Goal: Task Accomplishment & Management: Manage account settings

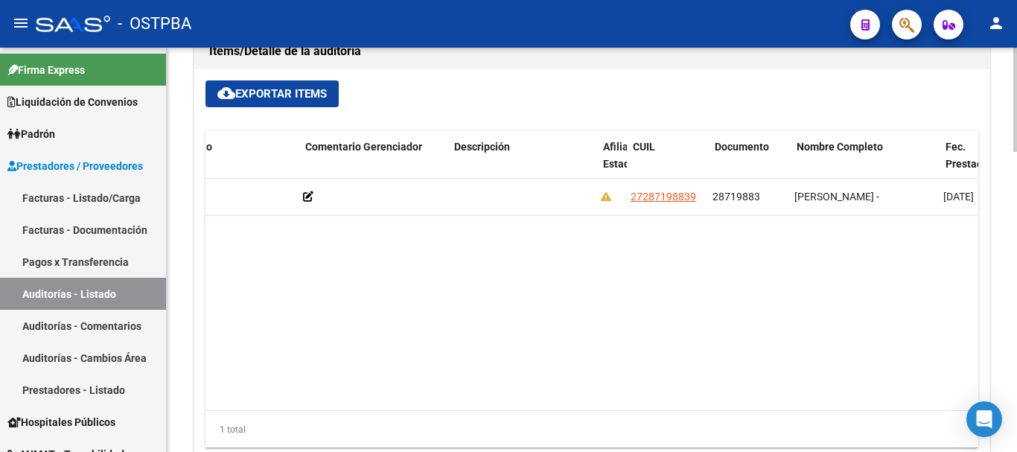
scroll to position [0, 532]
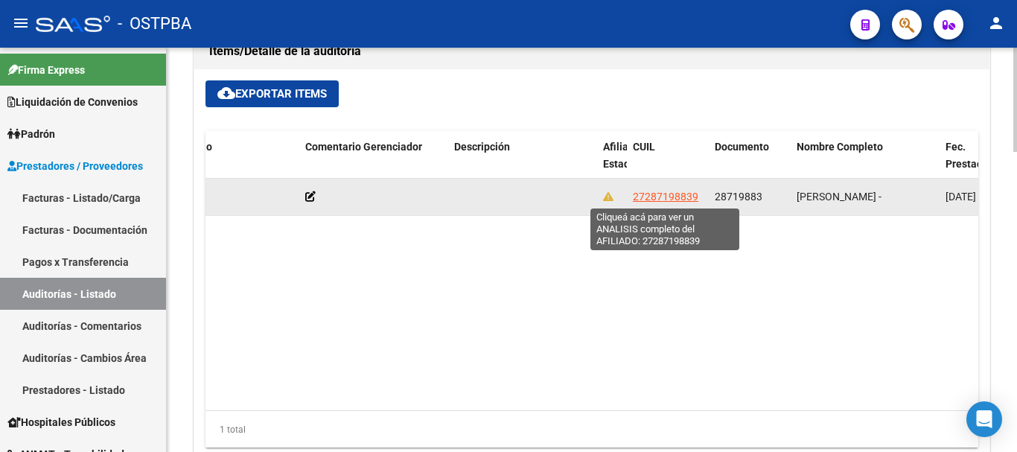
click at [664, 191] on span "27287198839" at bounding box center [666, 197] width 66 height 12
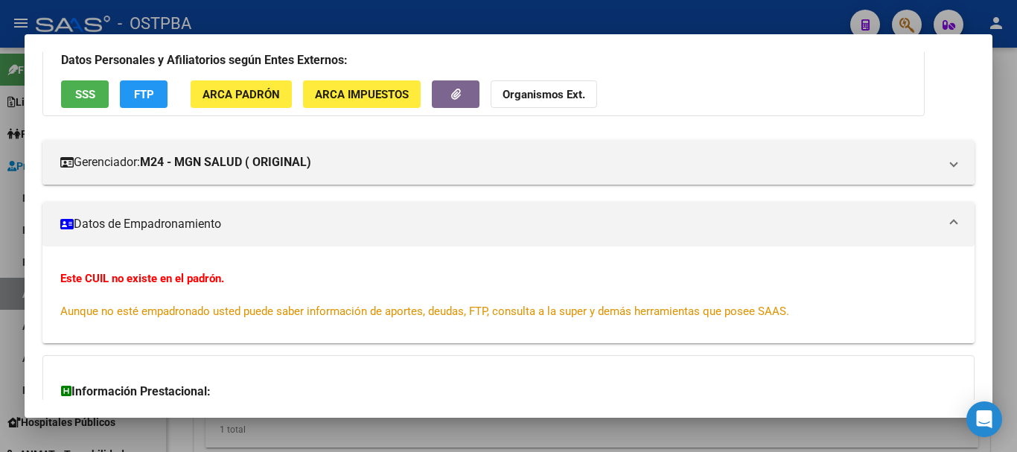
scroll to position [0, 0]
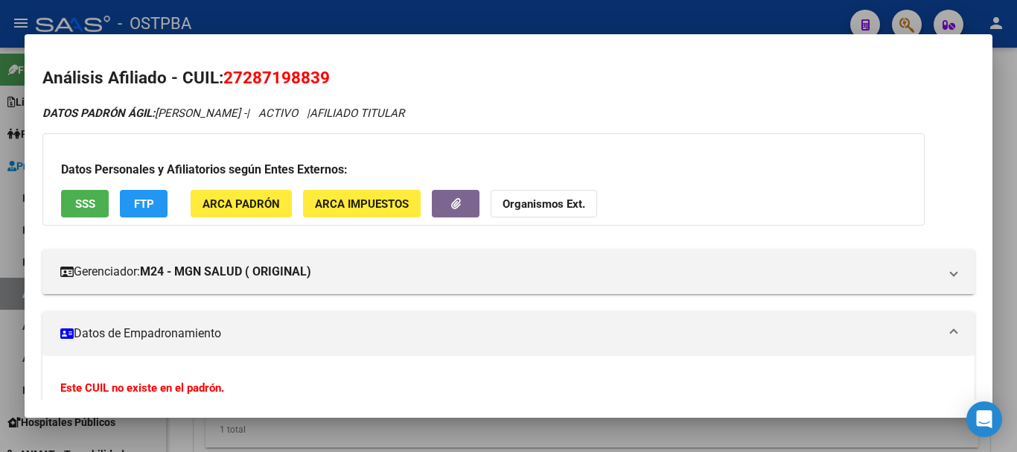
click at [461, 16] on div at bounding box center [508, 226] width 1017 height 452
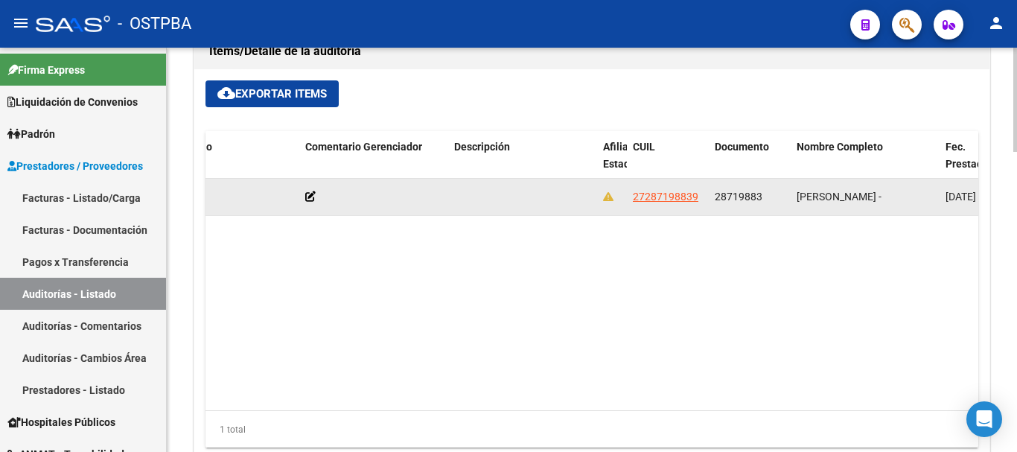
click at [311, 197] on icon at bounding box center [310, 196] width 10 height 10
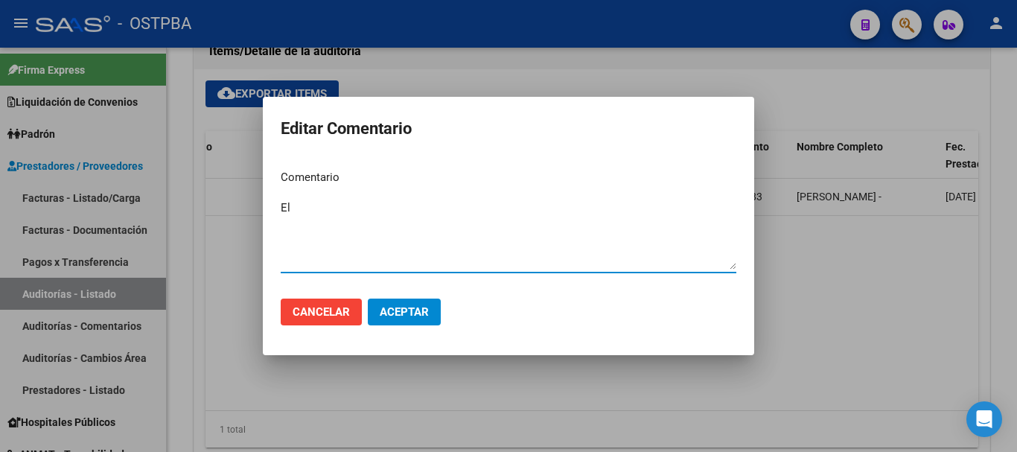
type textarea "E"
type textarea "L"
type textarea "Afiliado no empadronado"
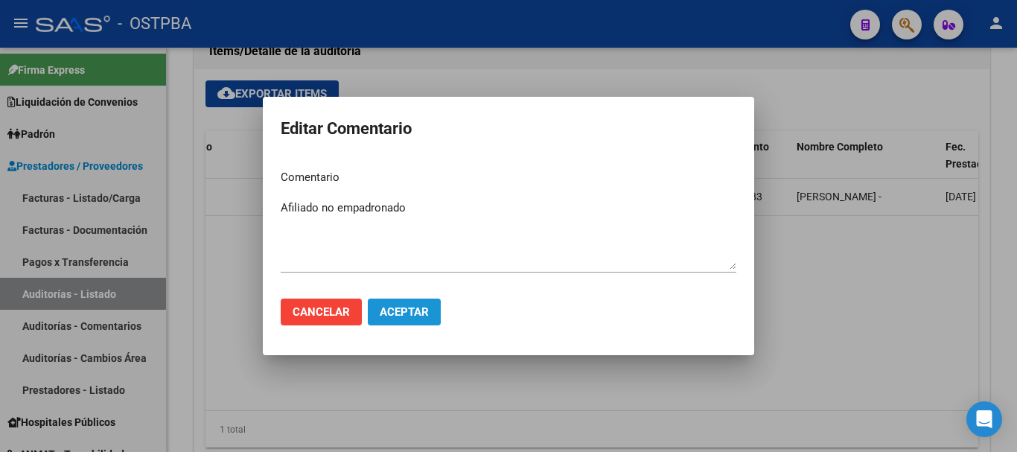
click at [401, 308] on span "Aceptar" at bounding box center [404, 311] width 49 height 13
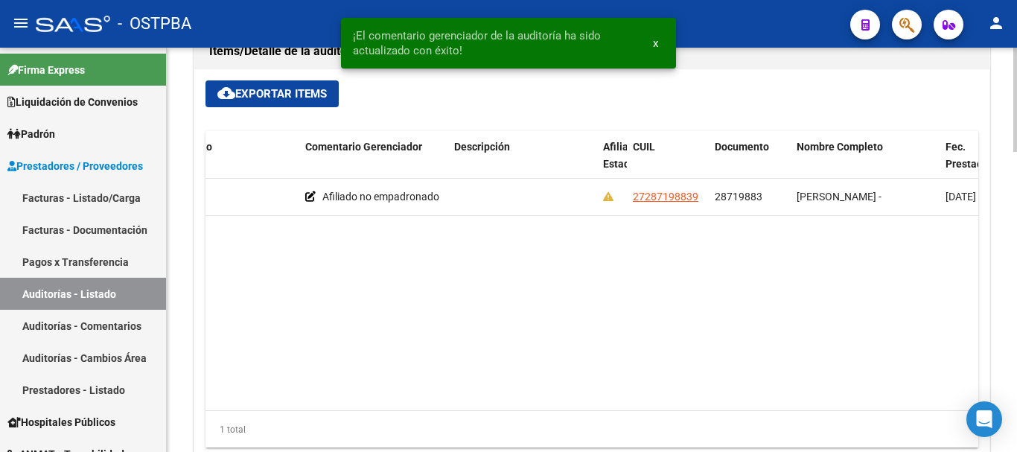
click at [454, 109] on div "cloud_download Exportar Items Id Gerenciador Monto Item Monto Aprobado Debitado…" at bounding box center [591, 269] width 795 height 401
